Goal: Task Accomplishment & Management: Manage account settings

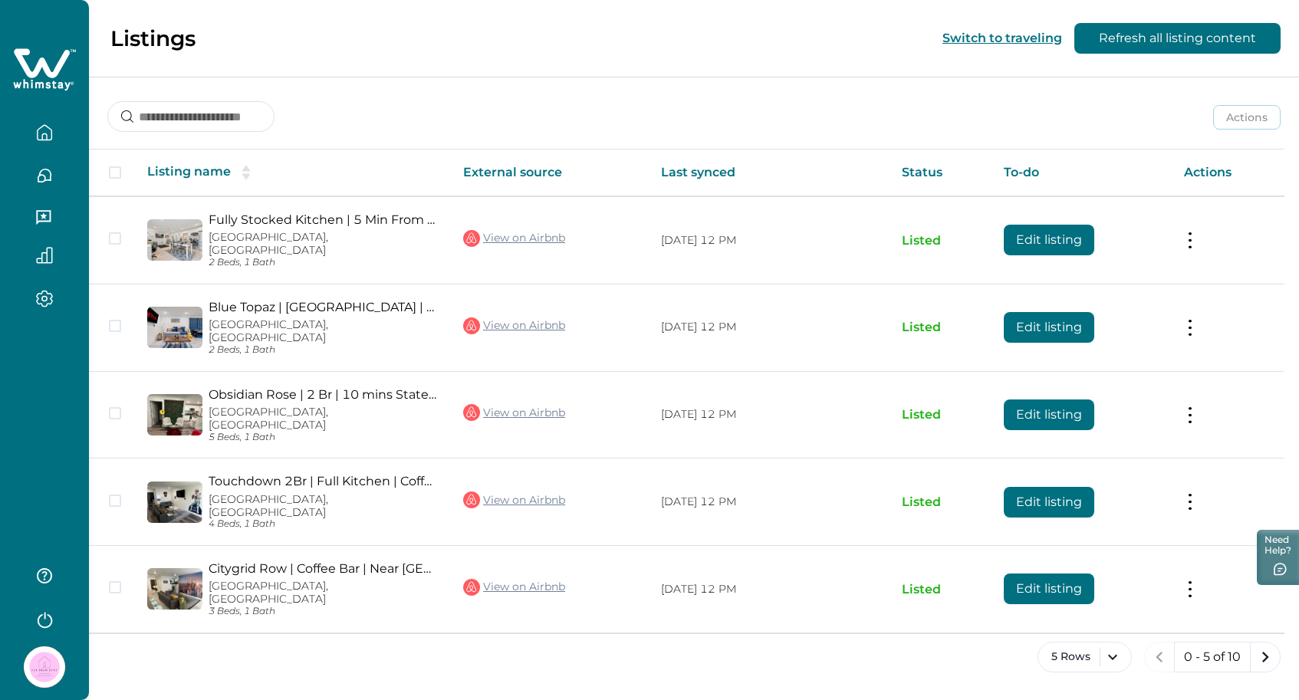
click at [39, 74] on icon at bounding box center [44, 70] width 63 height 46
click at [44, 121] on button "button" at bounding box center [44, 132] width 64 height 31
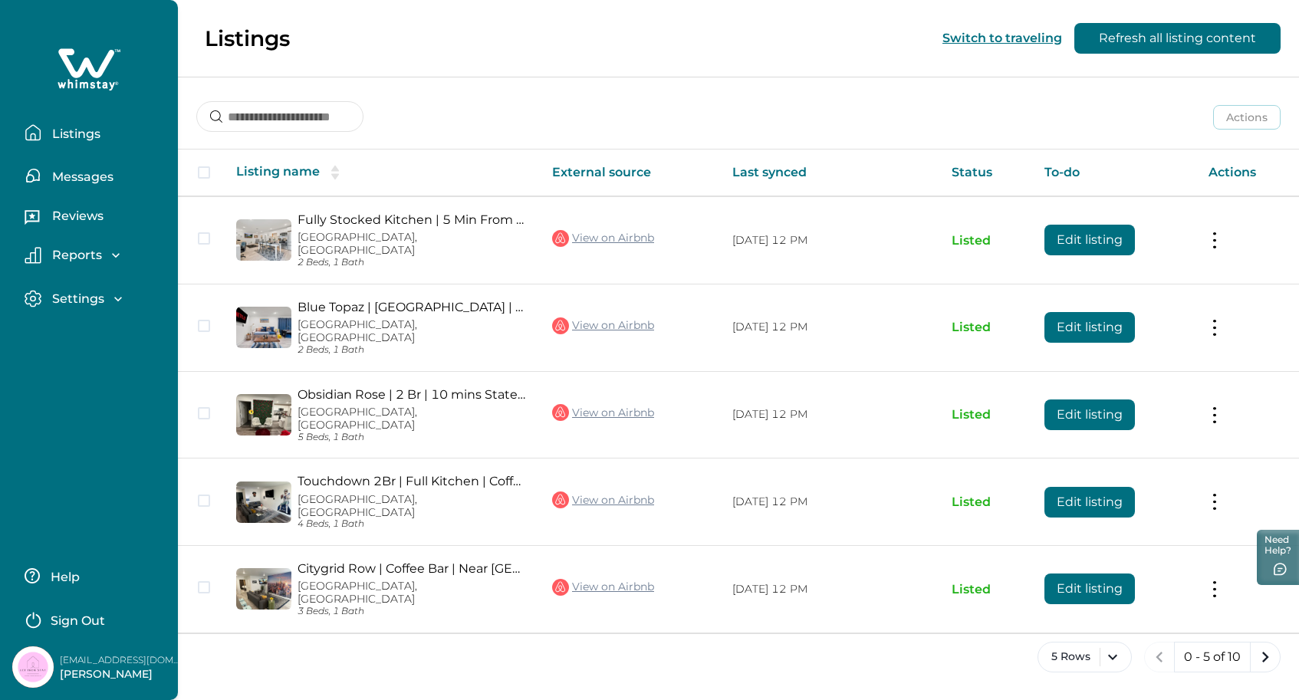
click at [54, 134] on p "Listings" at bounding box center [74, 133] width 53 height 15
click at [80, 125] on button "Listings" at bounding box center [95, 132] width 141 height 31
click at [84, 177] on p "Messages" at bounding box center [81, 176] width 66 height 15
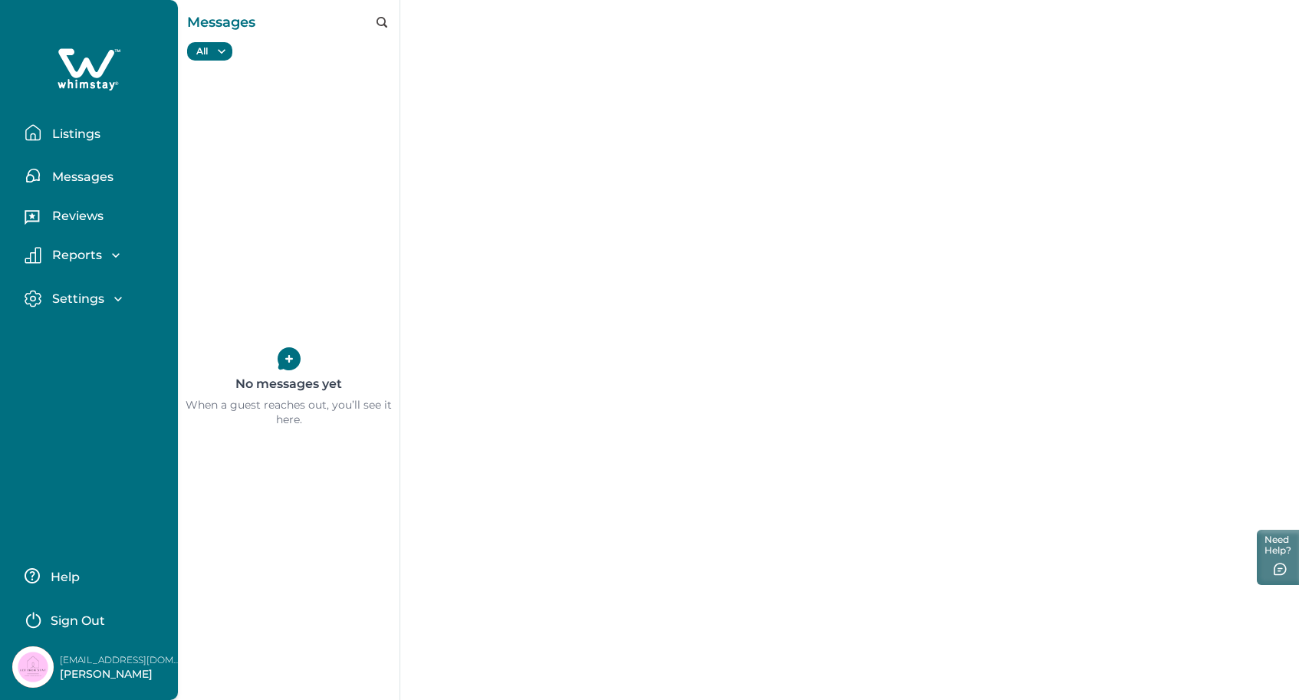
click at [54, 248] on div "Reports" at bounding box center [82, 255] width 82 height 15
click at [103, 286] on p "Earnings" at bounding box center [78, 288] width 61 height 15
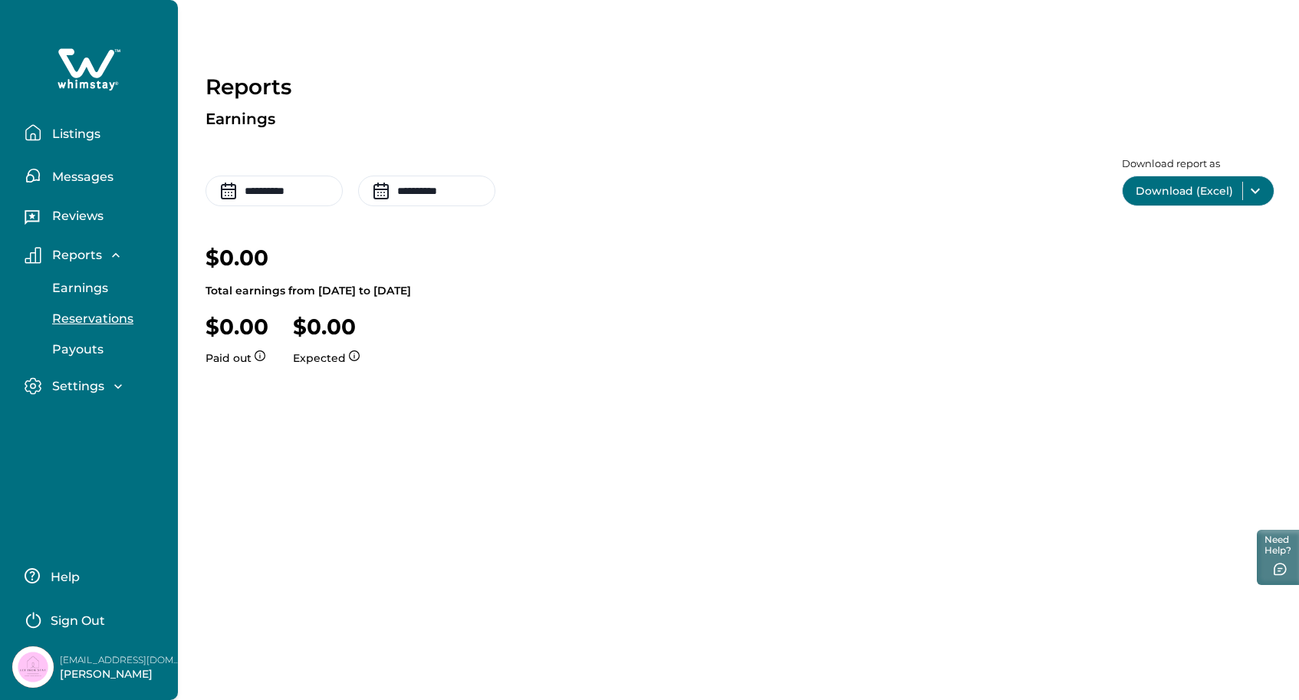
click at [100, 314] on p "Reservations" at bounding box center [91, 318] width 86 height 15
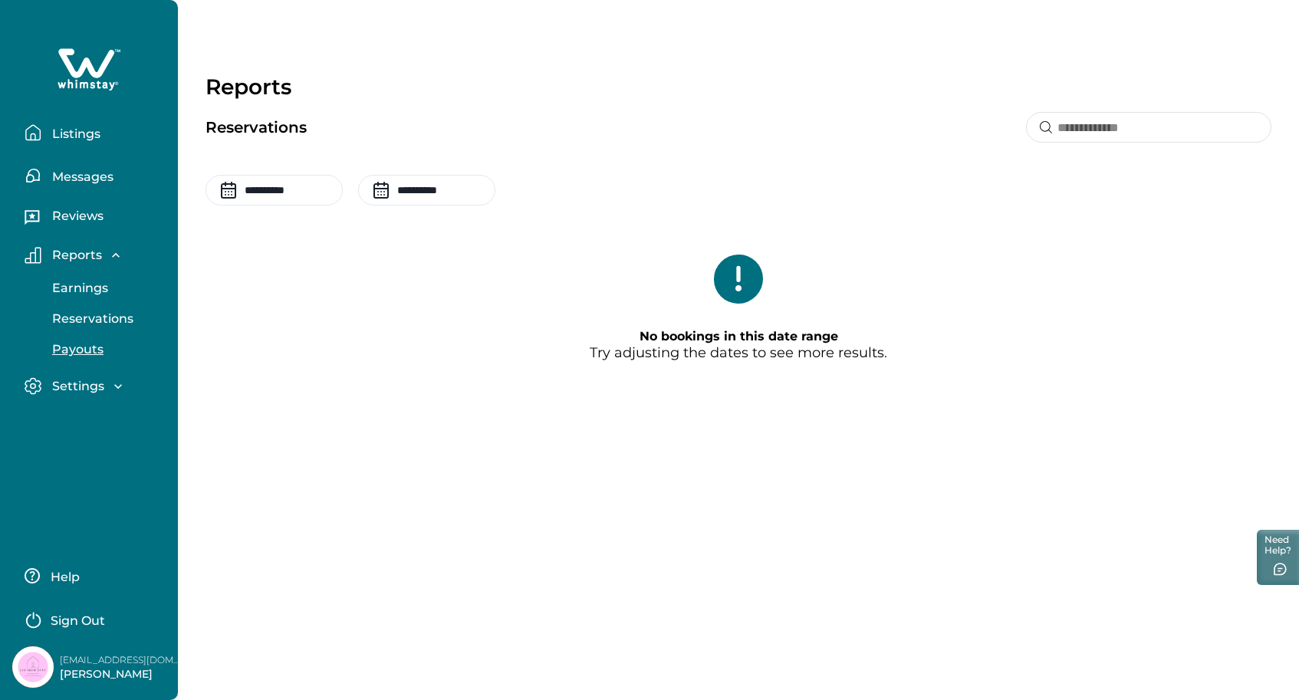
click at [94, 347] on p "Payouts" at bounding box center [76, 349] width 56 height 15
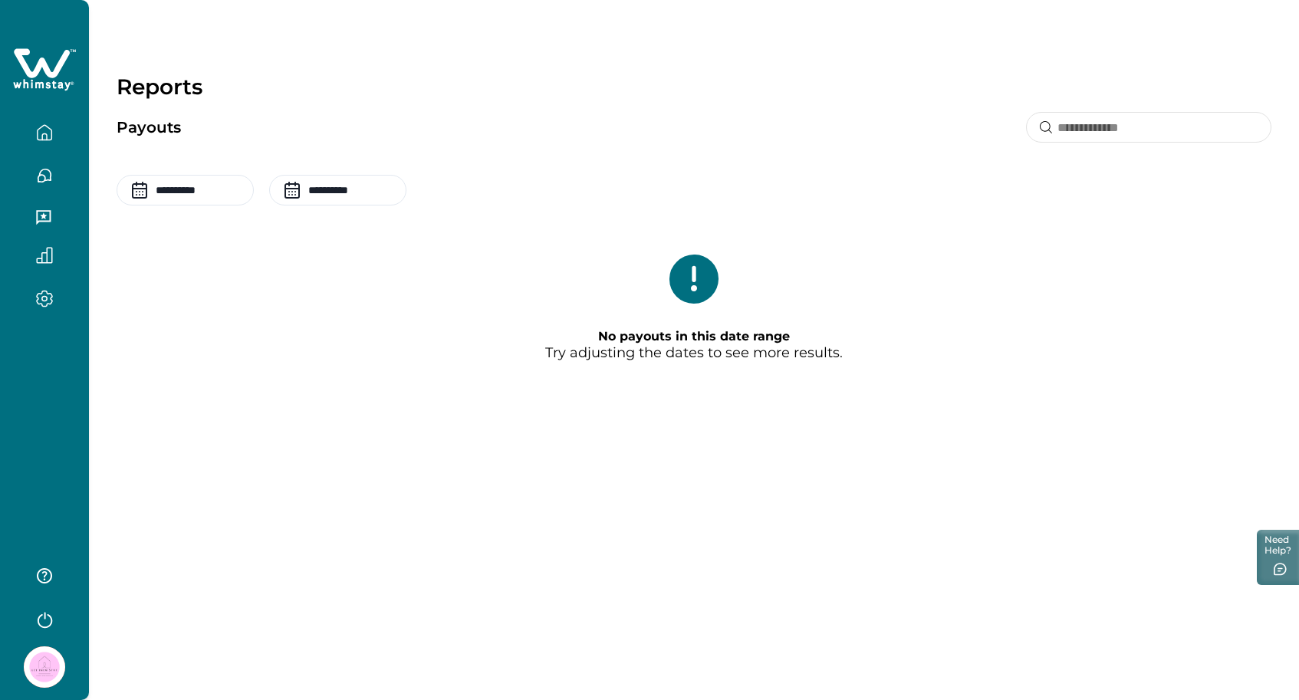
click at [55, 59] on icon at bounding box center [44, 70] width 63 height 46
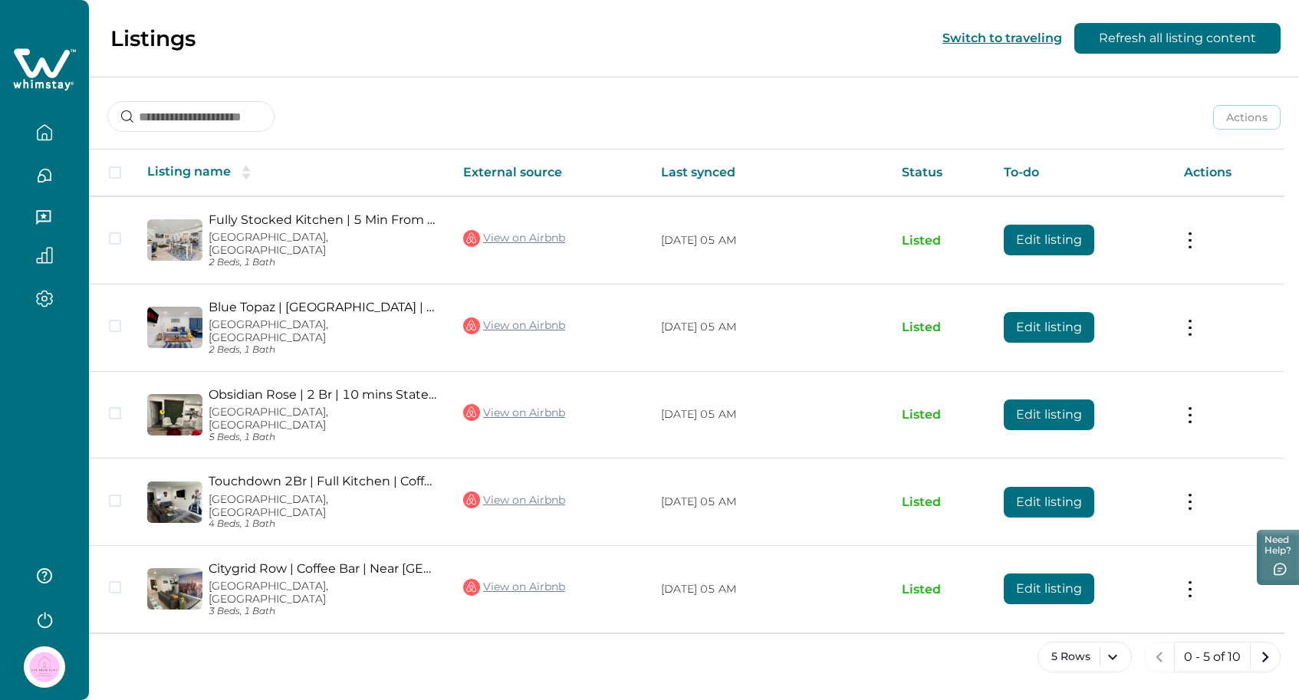
click at [1160, 30] on button "Refresh all listing content" at bounding box center [1177, 38] width 206 height 31
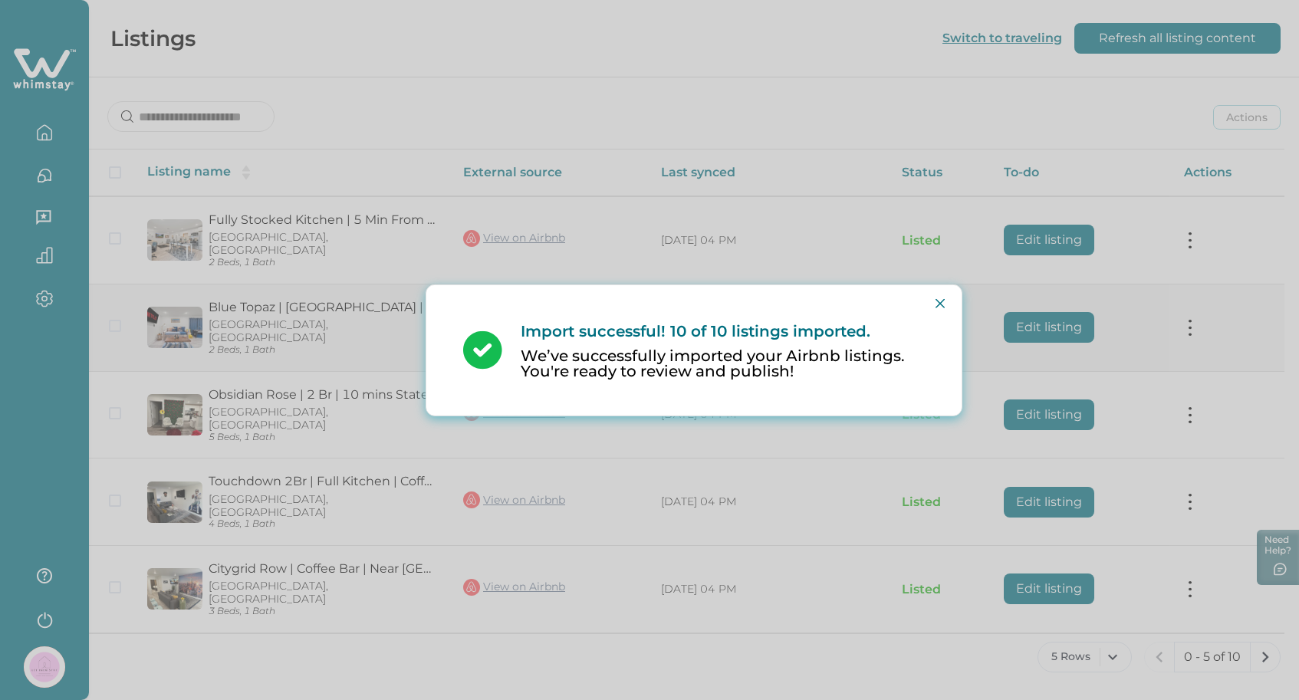
click at [946, 304] on button "Close" at bounding box center [940, 303] width 25 height 25
